Goal: Transaction & Acquisition: Book appointment/travel/reservation

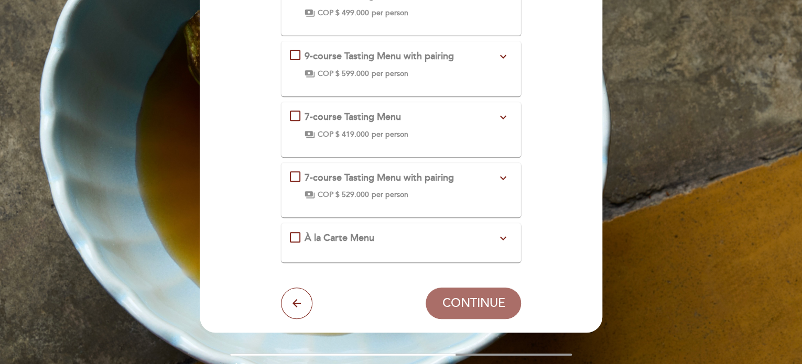
scroll to position [157, 0]
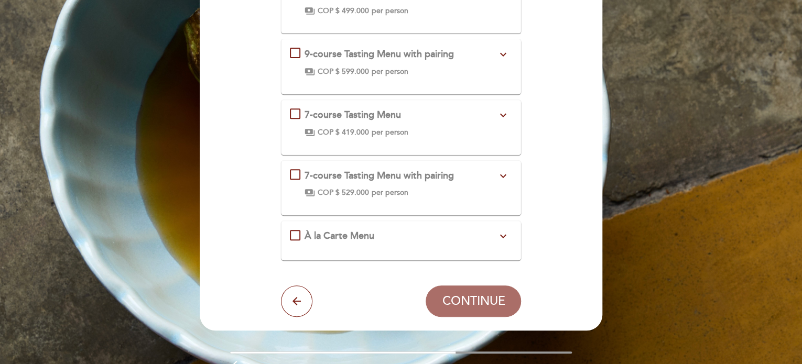
click at [297, 236] on div "À la Carte Menu expand_more" at bounding box center [401, 237] width 223 height 14
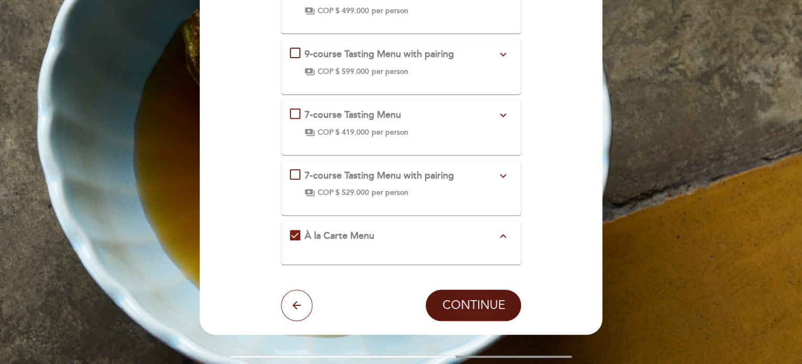
click at [485, 303] on span "CONTINUE" at bounding box center [473, 305] width 63 height 15
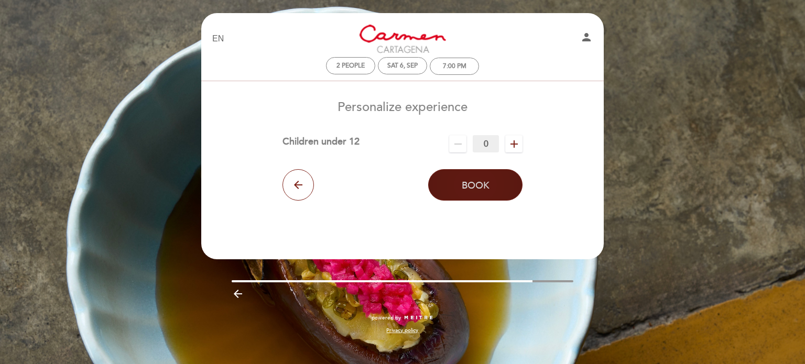
click at [481, 190] on span "Book" at bounding box center [476, 186] width 28 height 12
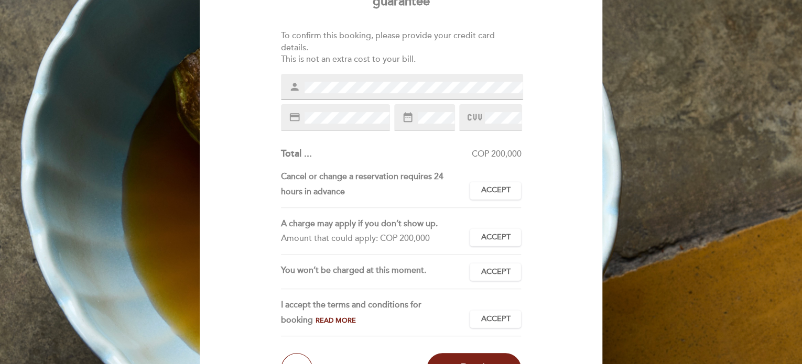
scroll to position [122, 0]
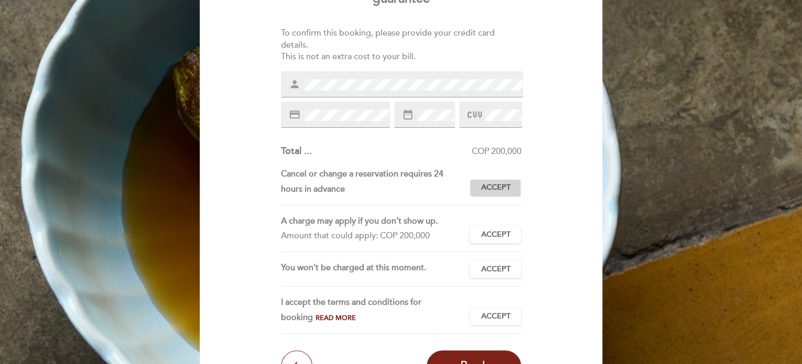
click at [486, 186] on span "Accept" at bounding box center [495, 187] width 29 height 11
click at [491, 230] on span "Accept" at bounding box center [495, 235] width 29 height 11
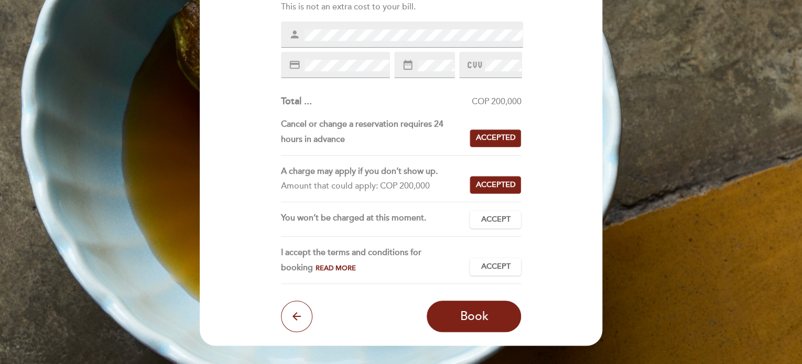
scroll to position [175, 0]
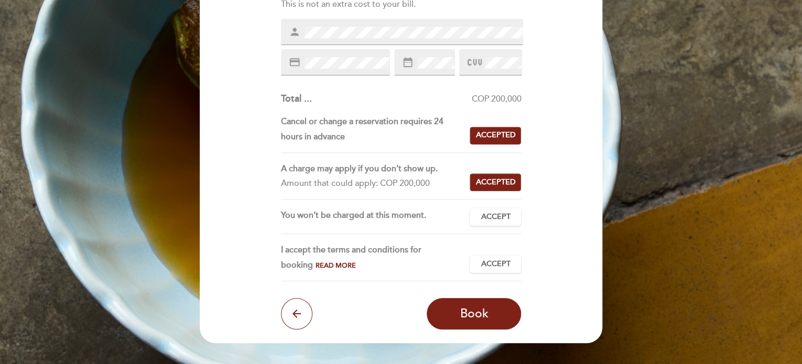
click at [483, 230] on div "You won’t be charged at this moment. Accept Accepted" at bounding box center [401, 221] width 241 height 26
click at [487, 218] on span "Accept" at bounding box center [495, 217] width 29 height 11
click at [490, 260] on span "Accept" at bounding box center [495, 264] width 29 height 11
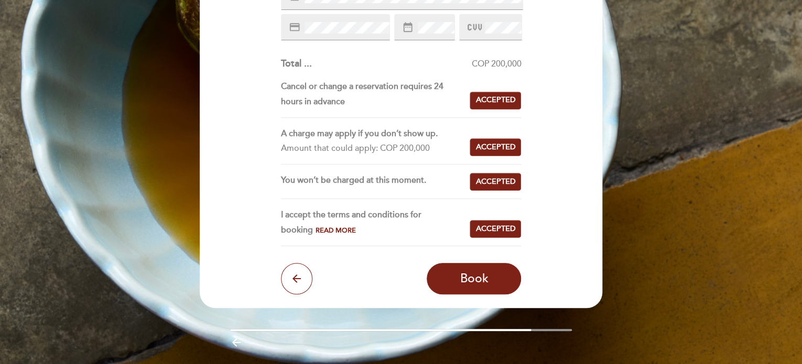
scroll to position [227, 0]
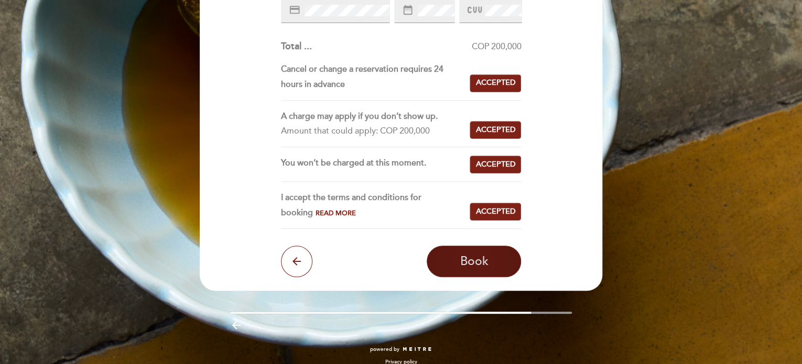
click at [472, 260] on span "Book" at bounding box center [474, 261] width 28 height 15
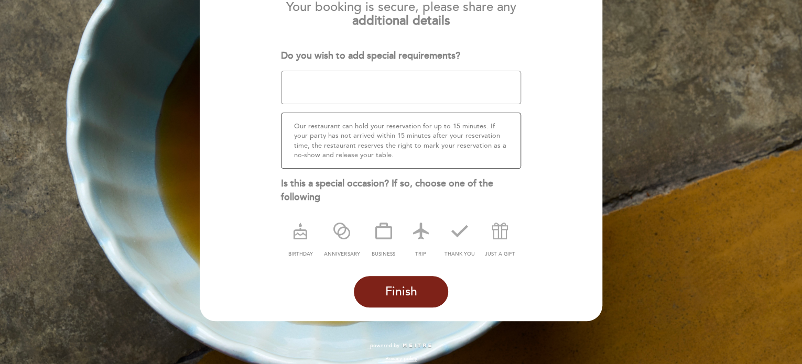
scroll to position [137, 0]
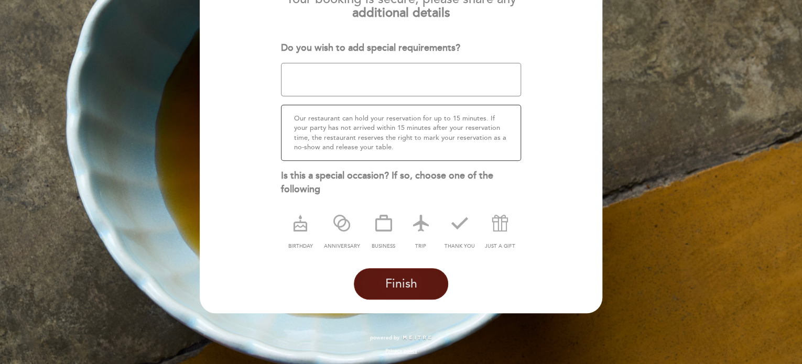
click at [392, 287] on span "Finish" at bounding box center [401, 284] width 32 height 15
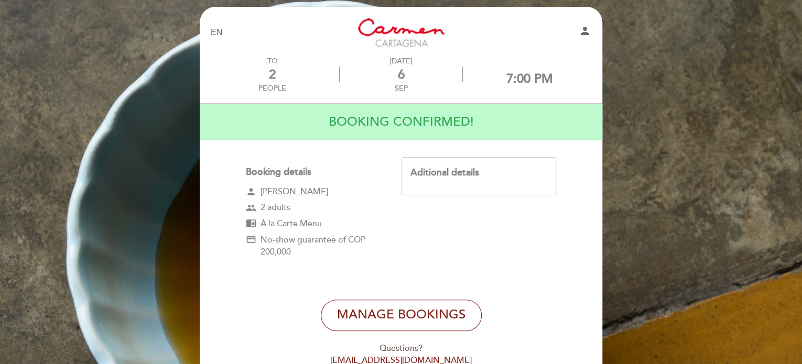
scroll to position [0, 0]
